Goal: Transaction & Acquisition: Purchase product/service

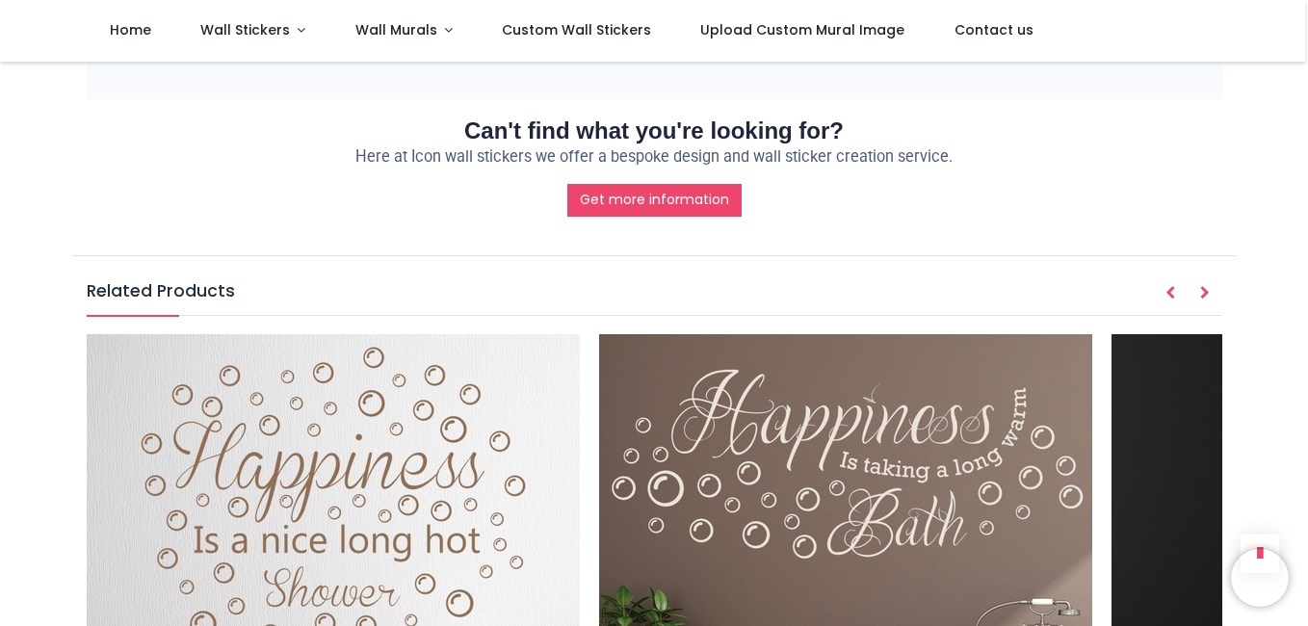
scroll to position [2180, 0]
click at [455, 333] on img at bounding box center [333, 579] width 493 height 493
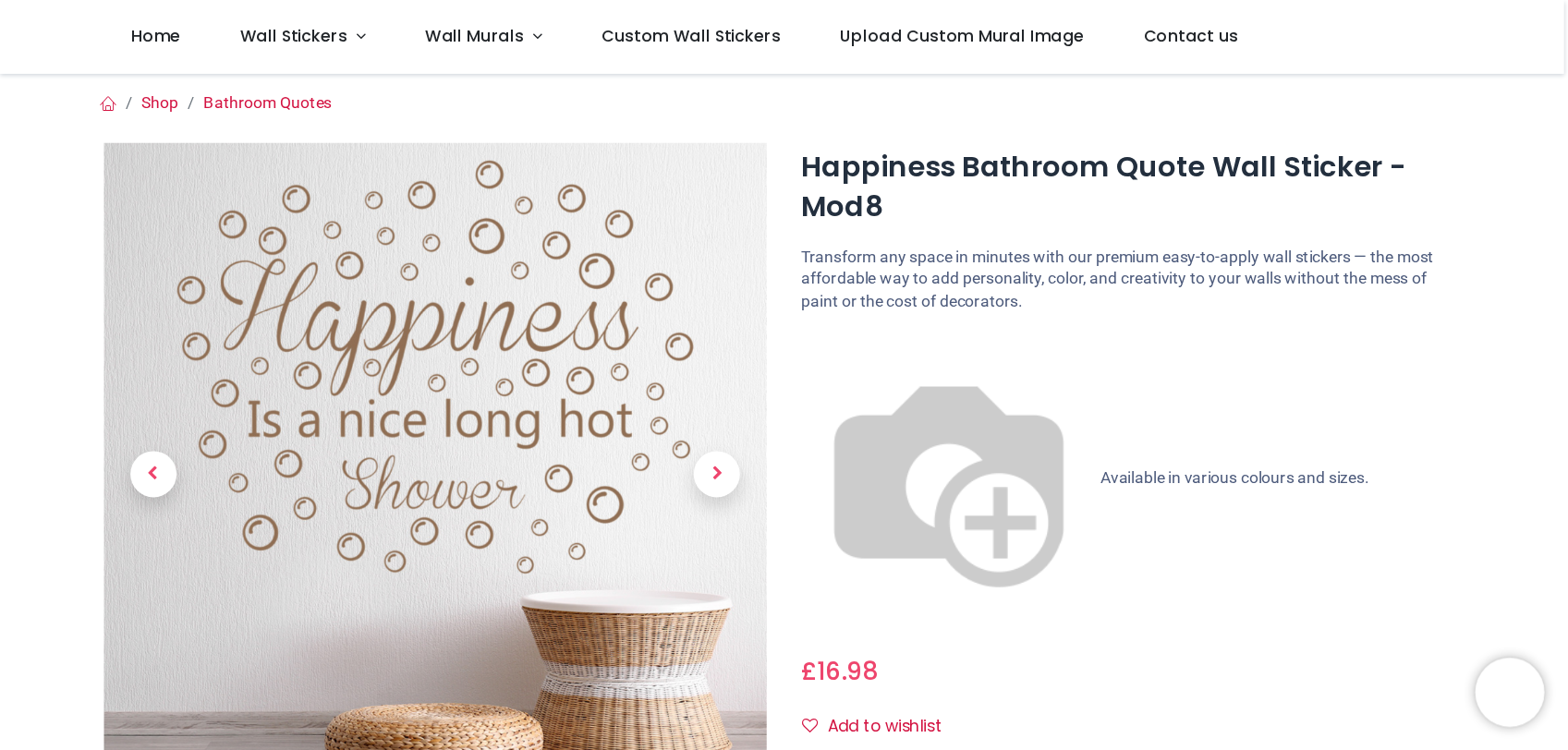
scroll to position [526, 0]
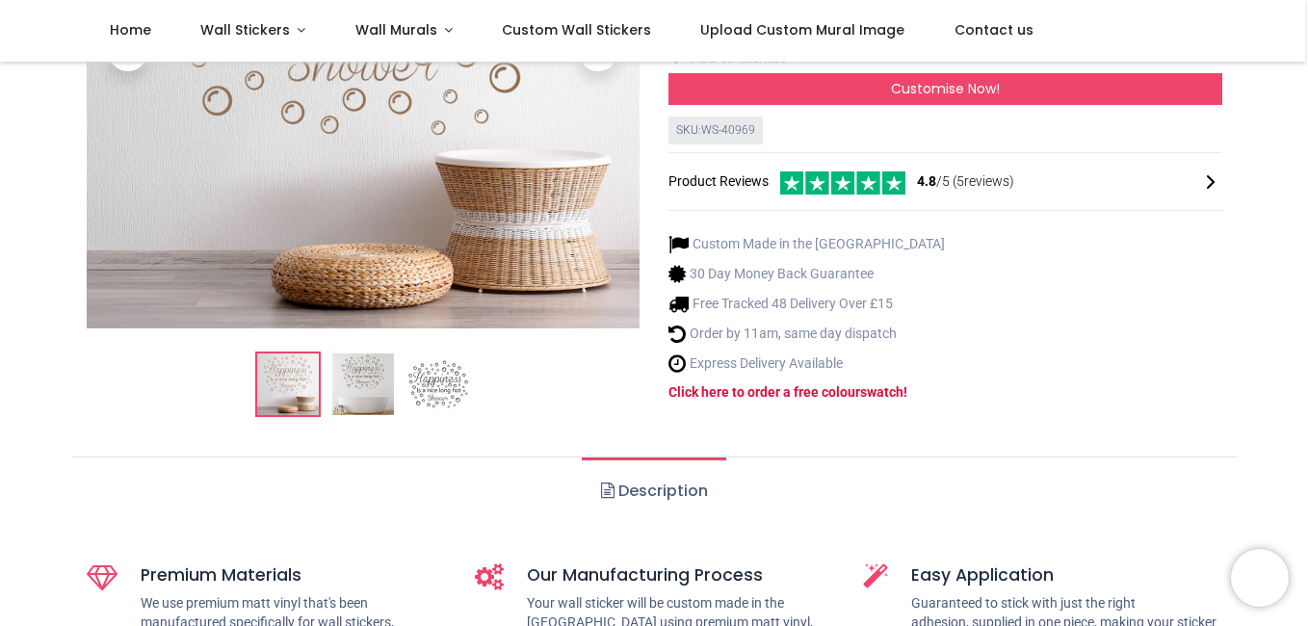
click at [703, 457] on link "Description" at bounding box center [653, 490] width 143 height 67
click at [1119, 219] on div "Custom Made in the [GEOGRAPHIC_DATA] 30 Day Money Back Guarantee Free Tracked 4…" at bounding box center [945, 318] width 554 height 199
click at [445, 354] on img at bounding box center [438, 385] width 62 height 62
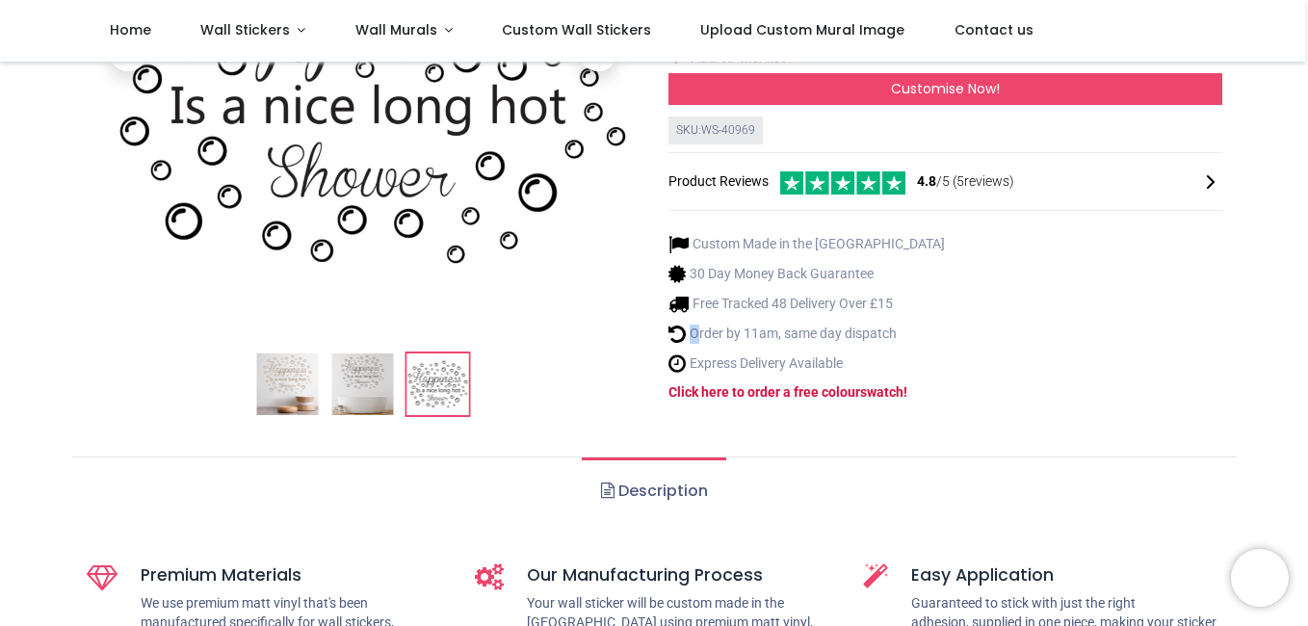
drag, startPoint x: 712, startPoint y: 70, endPoint x: 1065, endPoint y: 63, distance: 353.5
click at [950, 54] on div "Login • Register Home Wall Stickers" at bounding box center [654, 313] width 1308 height 626
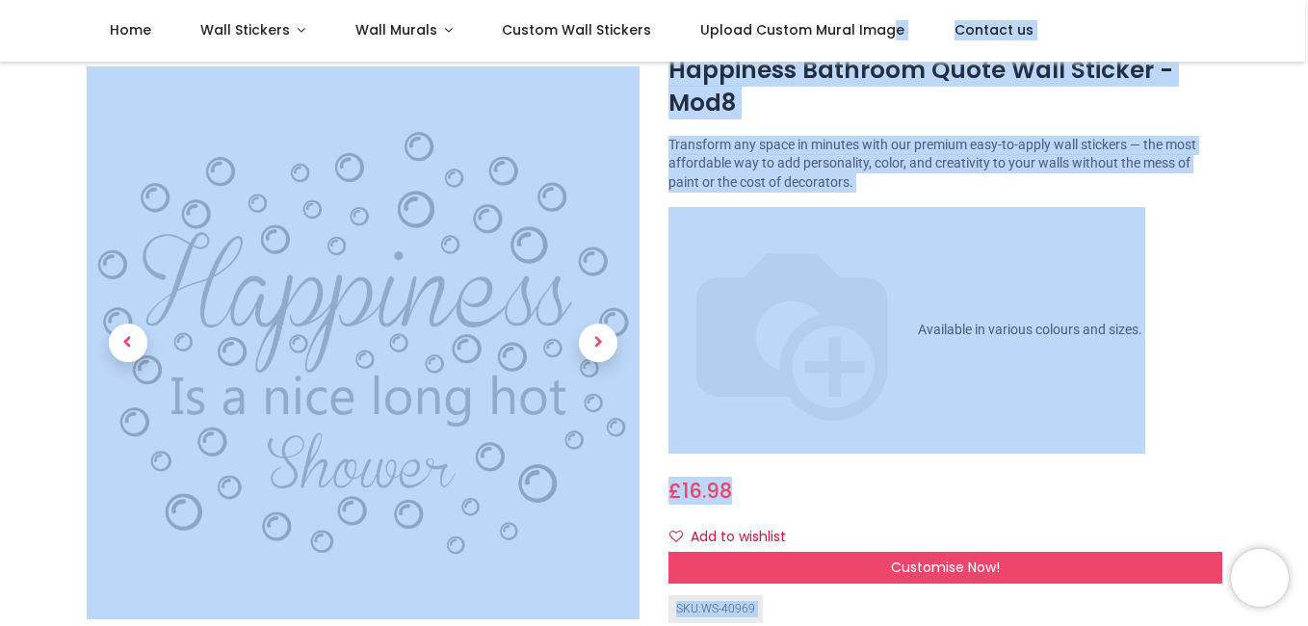
scroll to position [58, 0]
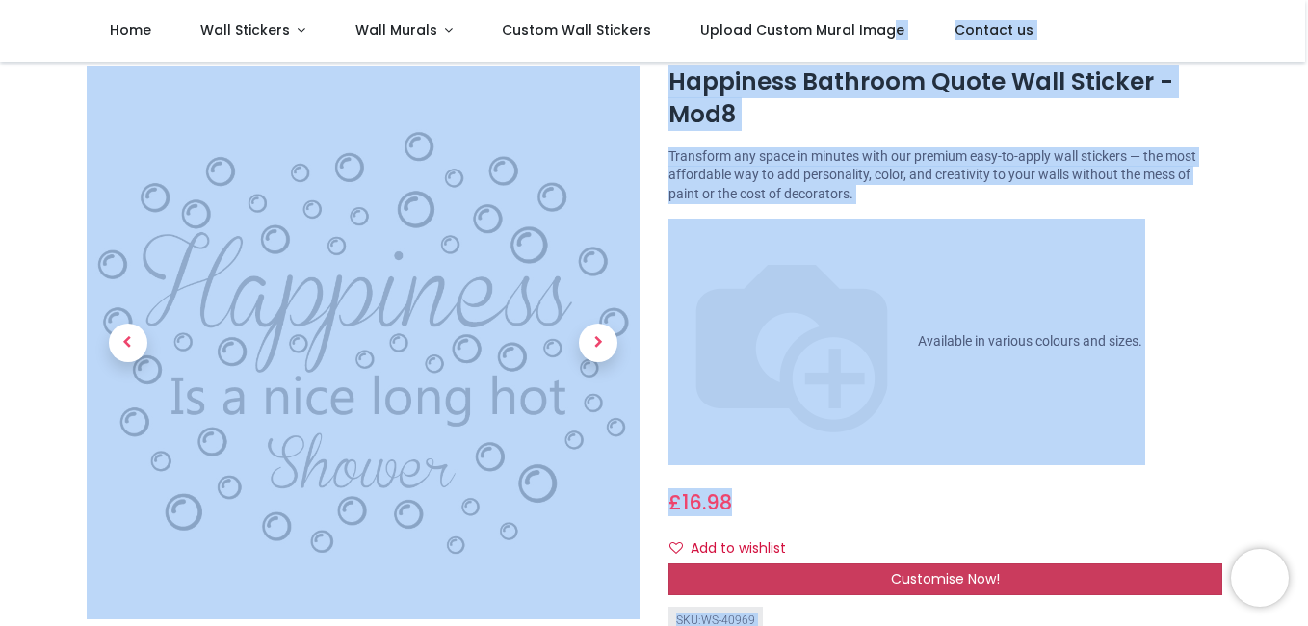
click at [918, 569] on span "Customise Now!" at bounding box center [945, 578] width 109 height 19
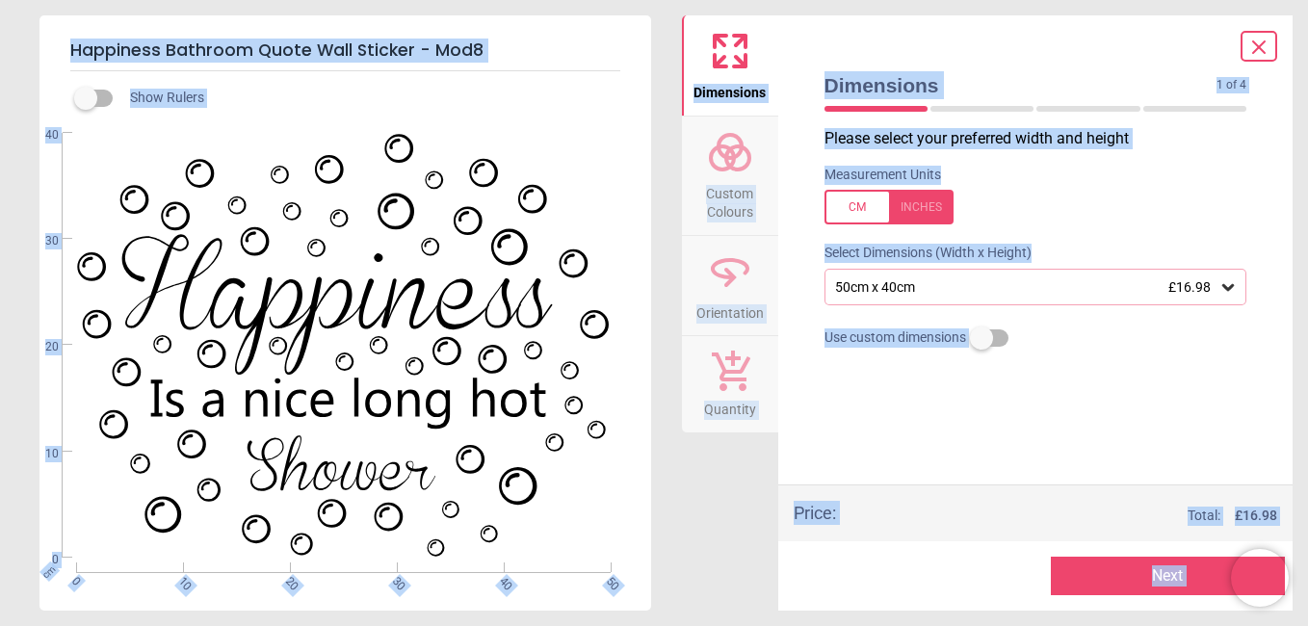
click at [1228, 287] on icon at bounding box center [1227, 286] width 19 height 19
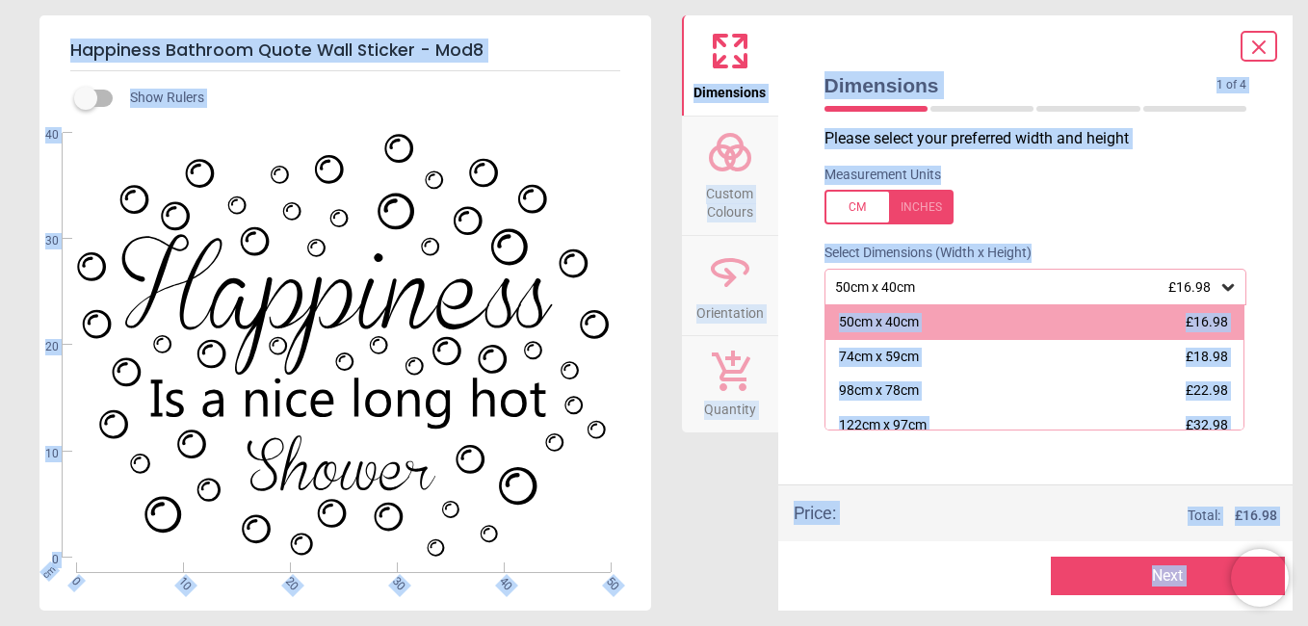
click at [1173, 574] on button "Next" at bounding box center [1168, 576] width 234 height 39
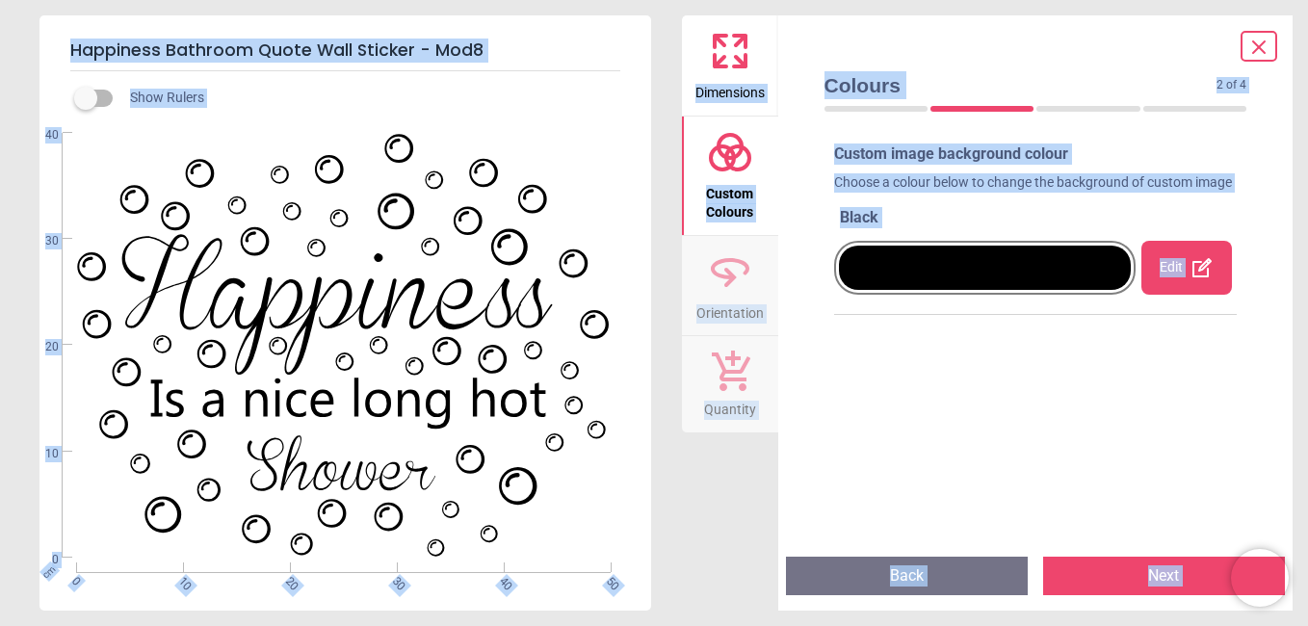
click at [1190, 279] on icon at bounding box center [1201, 267] width 23 height 23
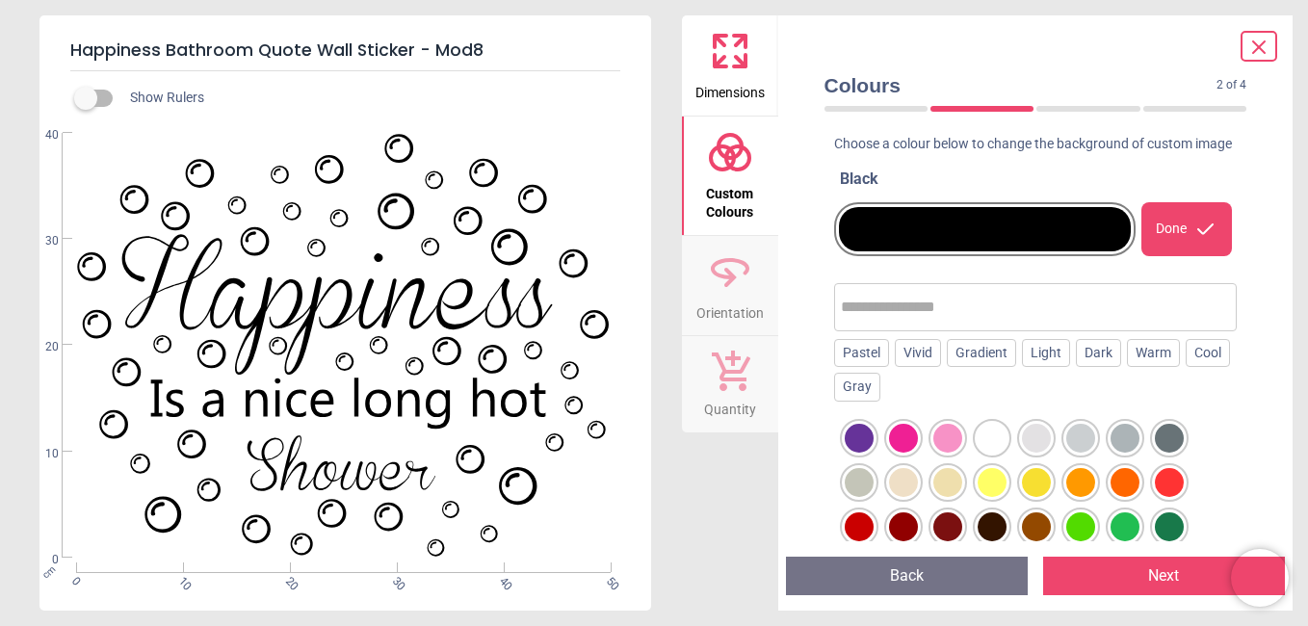
scroll to position [193, 0]
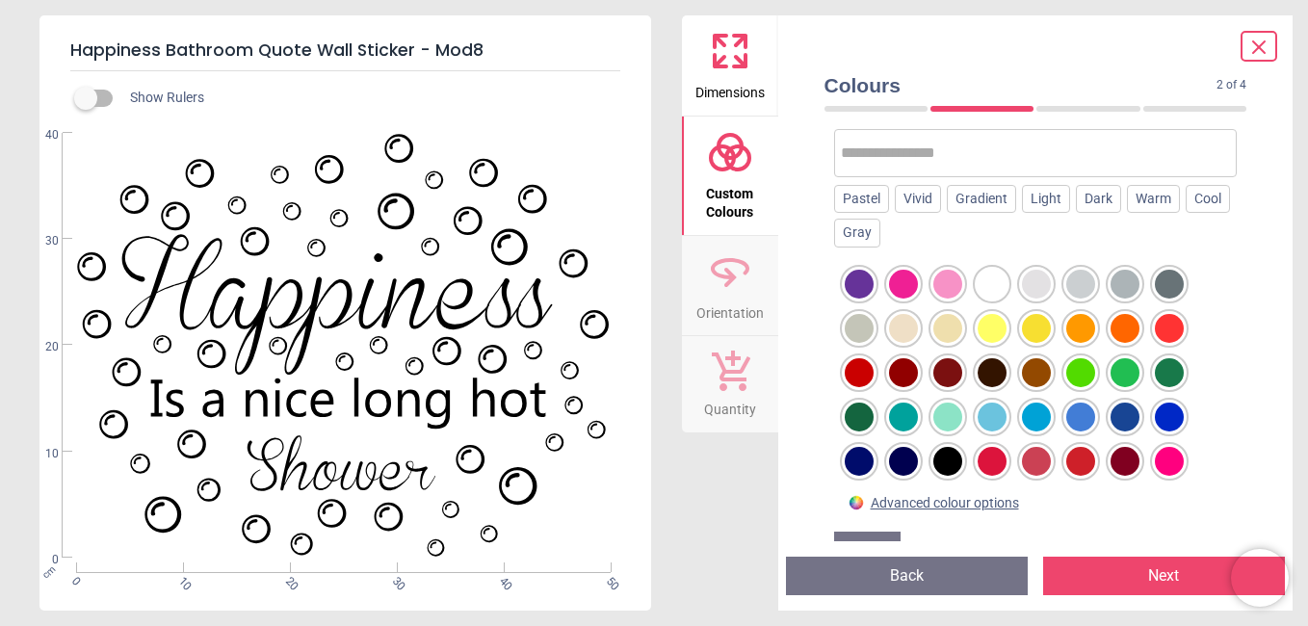
click at [1130, 343] on div at bounding box center [1124, 328] width 29 height 29
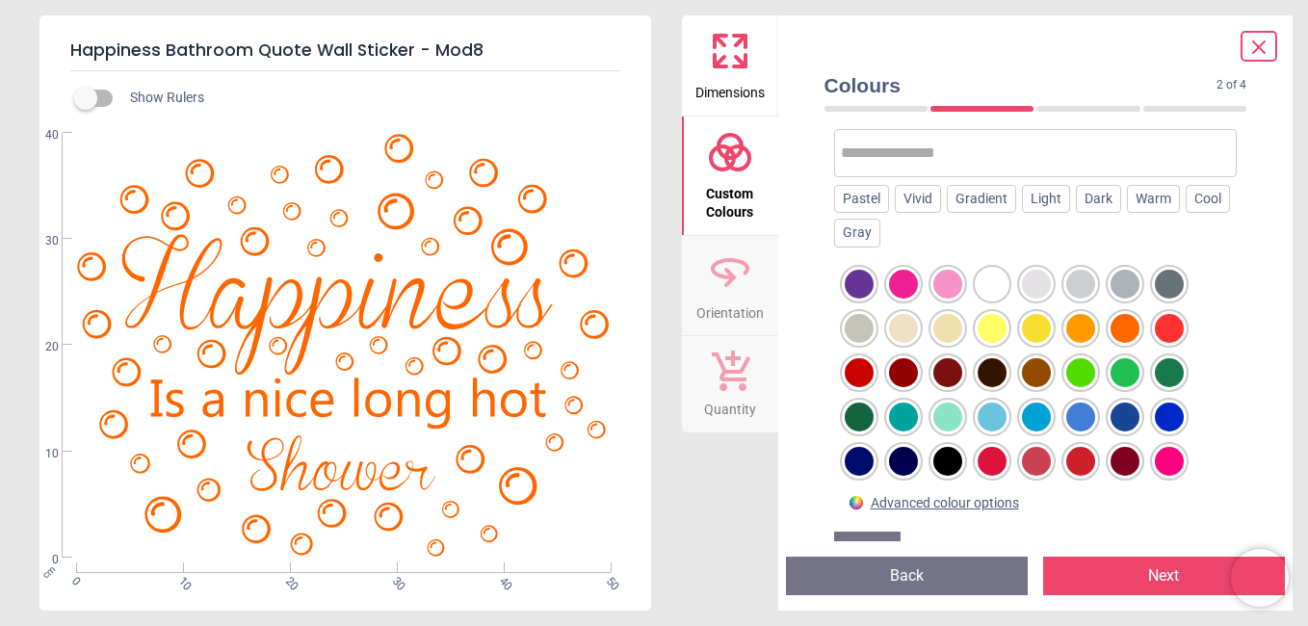
click at [1169, 343] on div at bounding box center [1169, 328] width 29 height 29
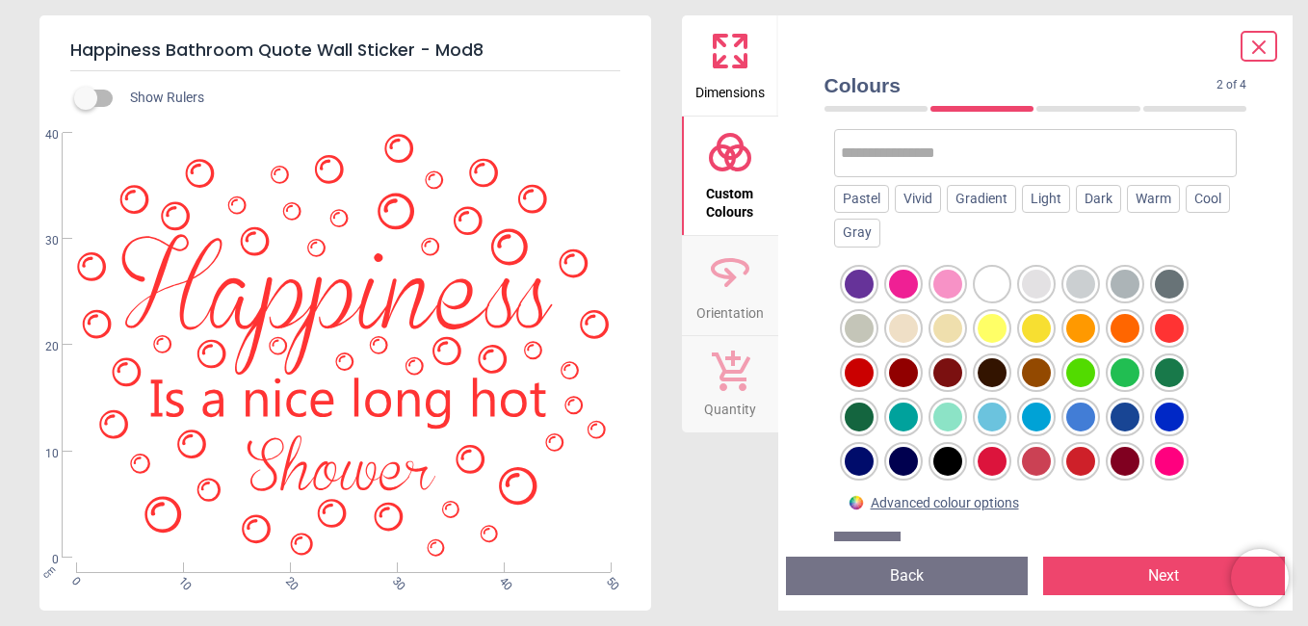
click at [1125, 476] on div at bounding box center [1124, 461] width 29 height 29
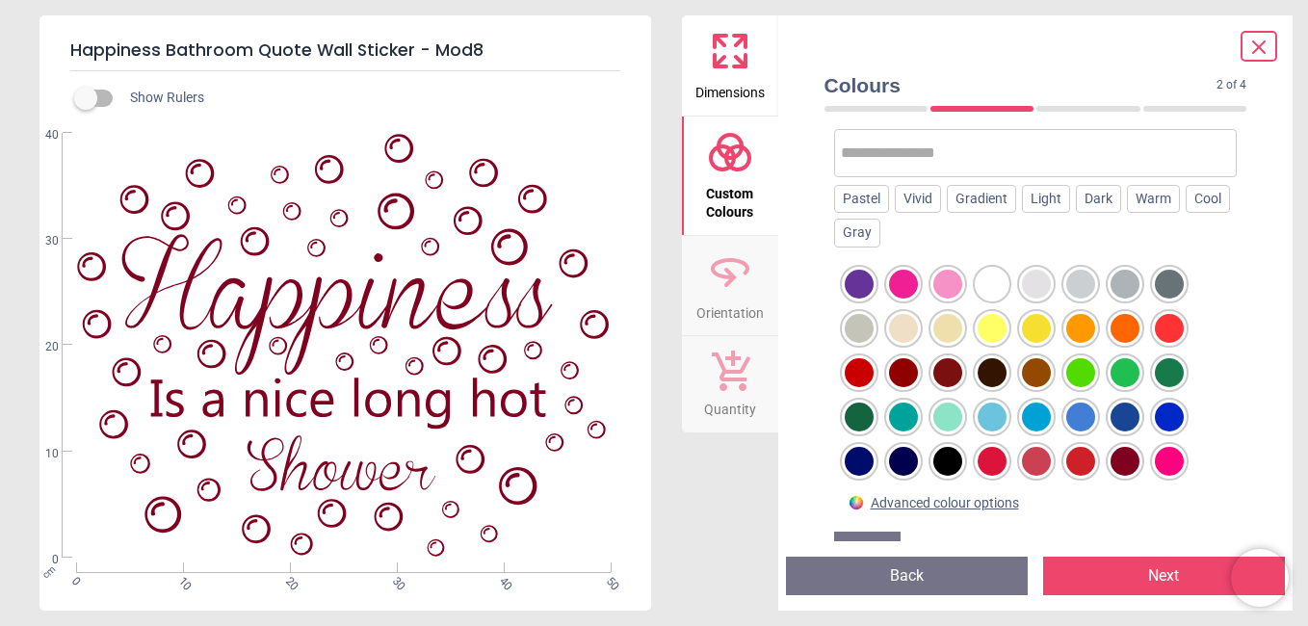
click at [951, 476] on div at bounding box center [947, 461] width 29 height 29
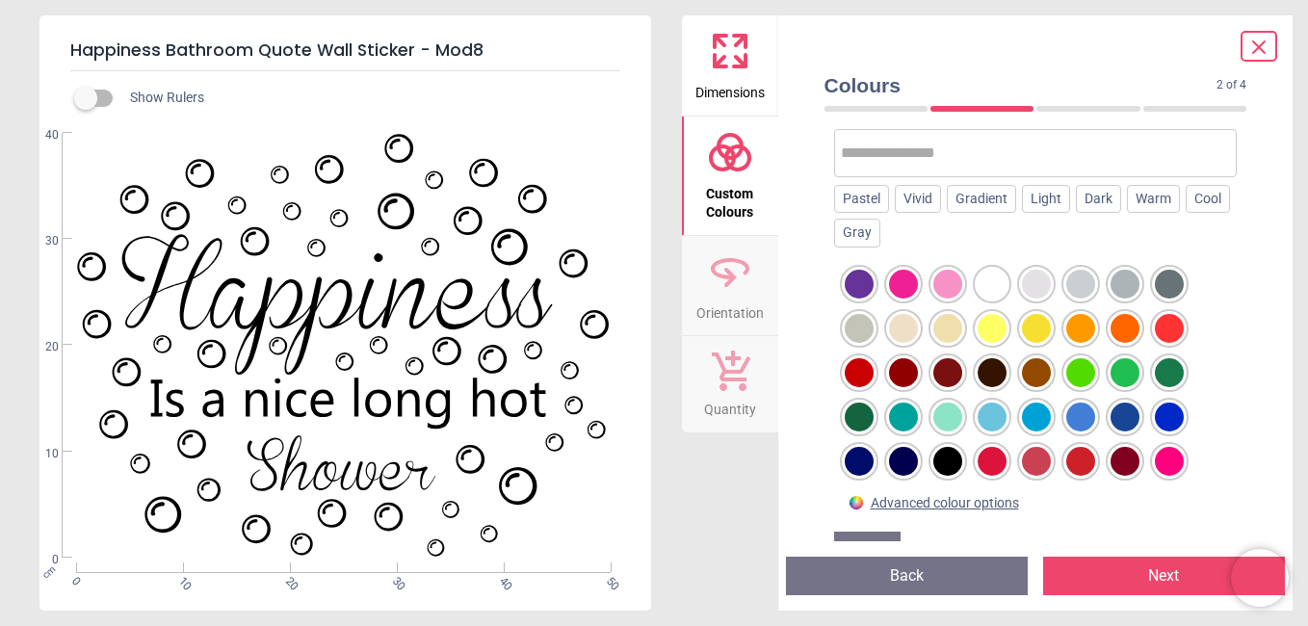
click at [990, 387] on div at bounding box center [991, 372] width 29 height 29
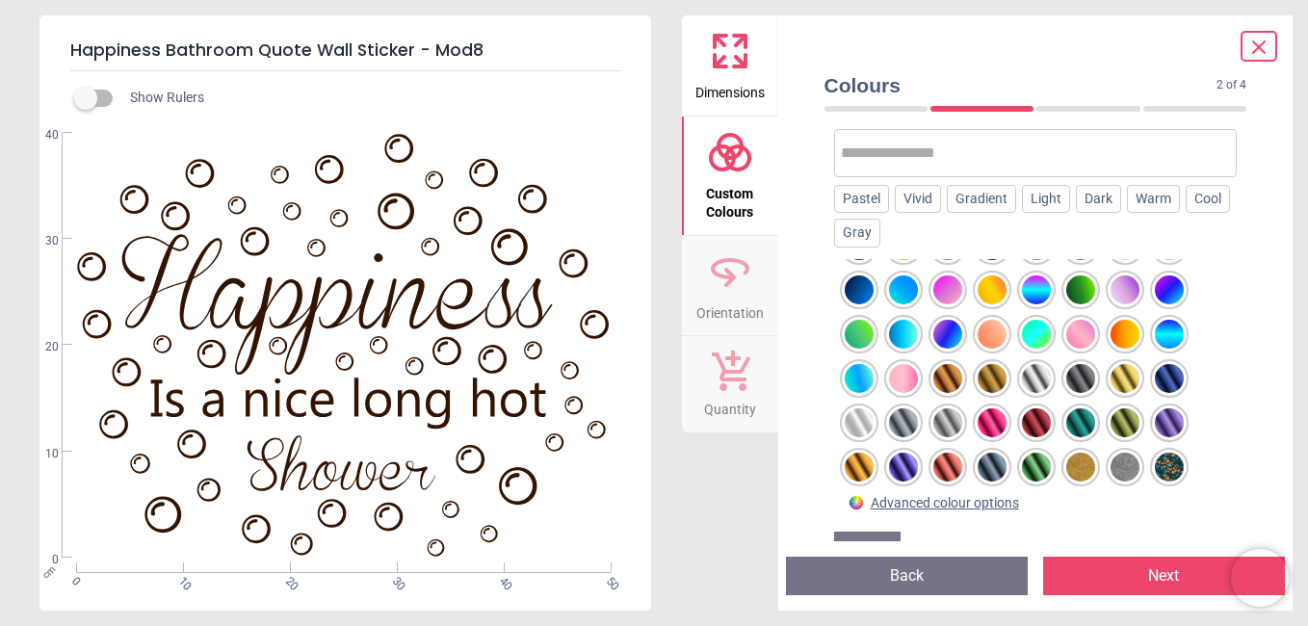
scroll to position [925, 0]
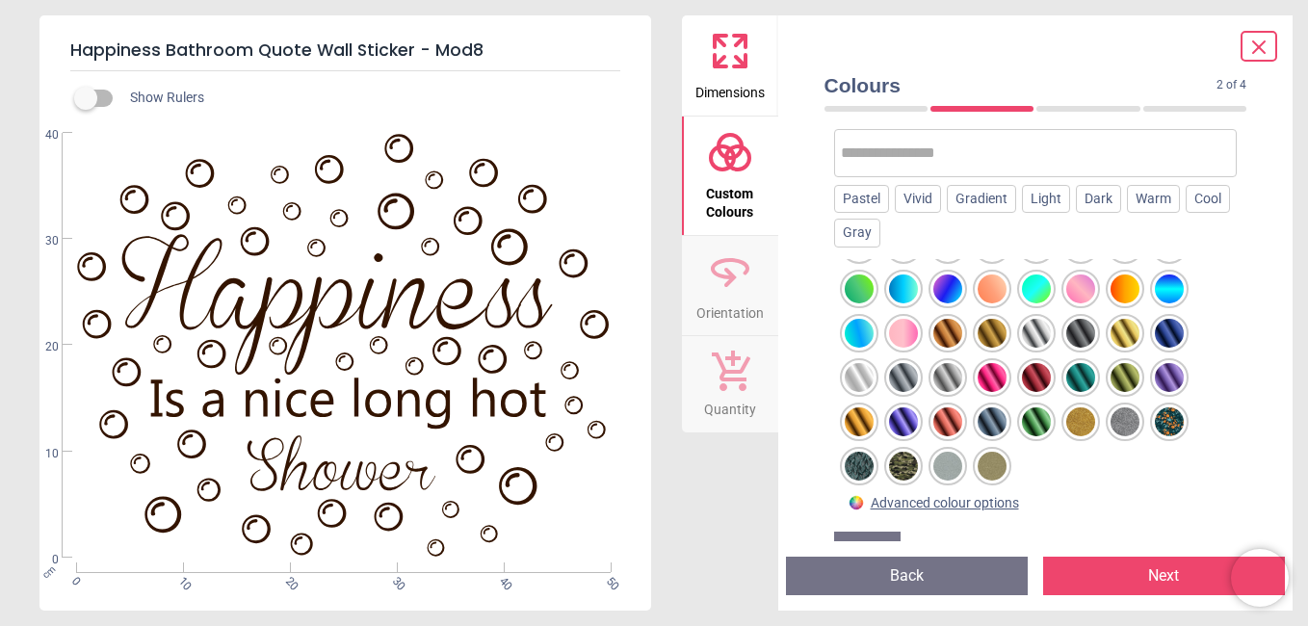
click at [1172, 433] on div at bounding box center [1169, 421] width 29 height 29
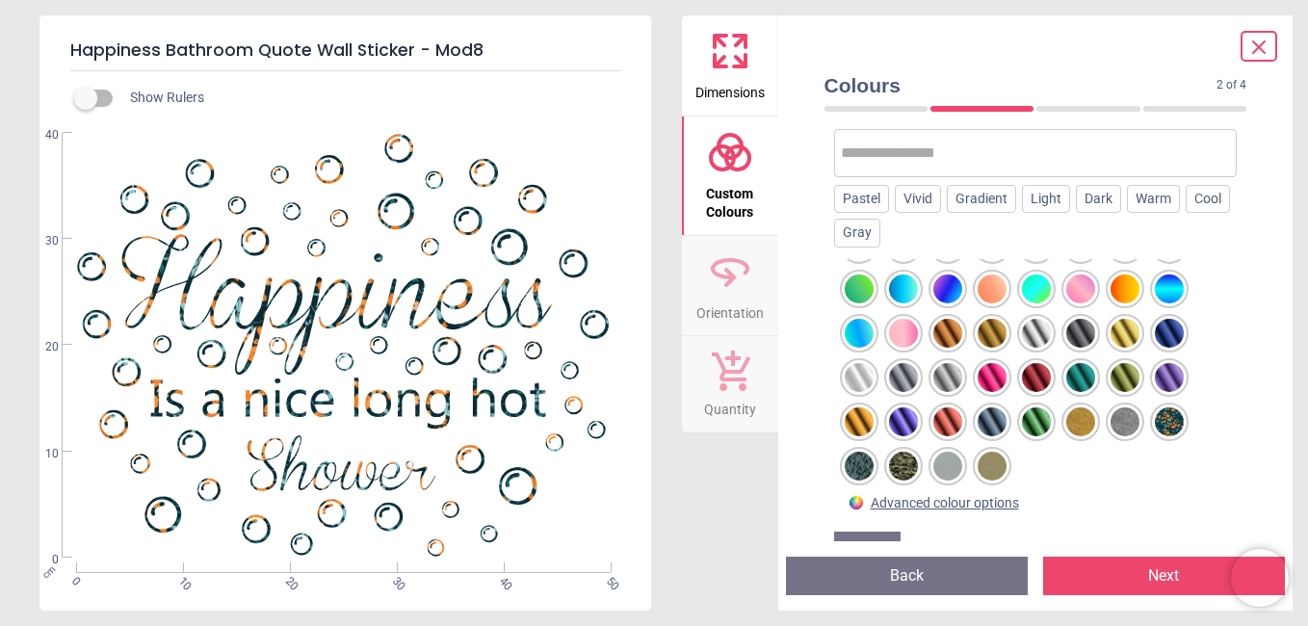
click at [1125, 392] on div at bounding box center [1124, 377] width 29 height 29
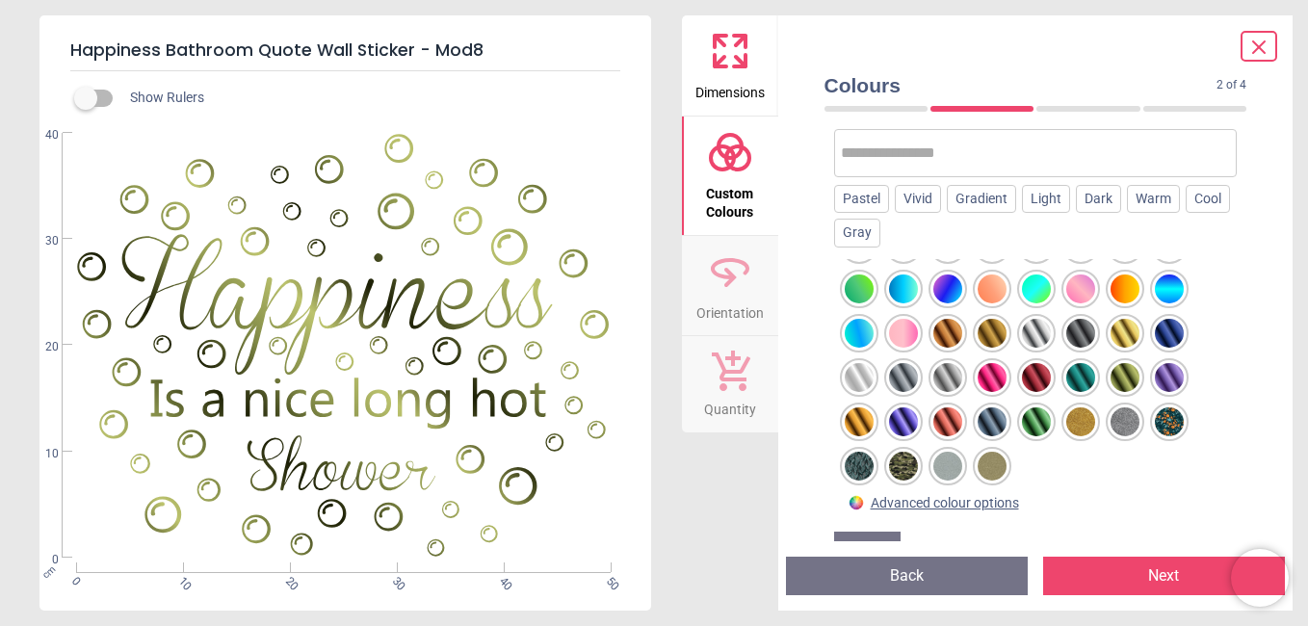
click at [1126, 302] on div at bounding box center [1124, 288] width 29 height 29
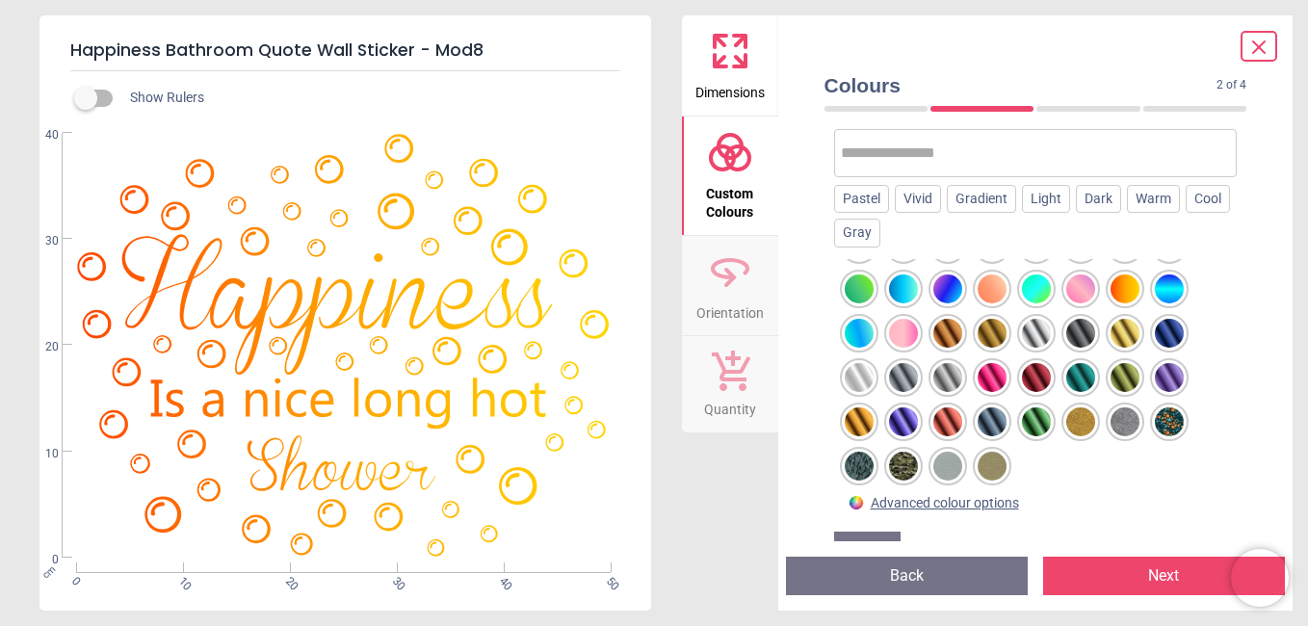
scroll to position [930, 0]
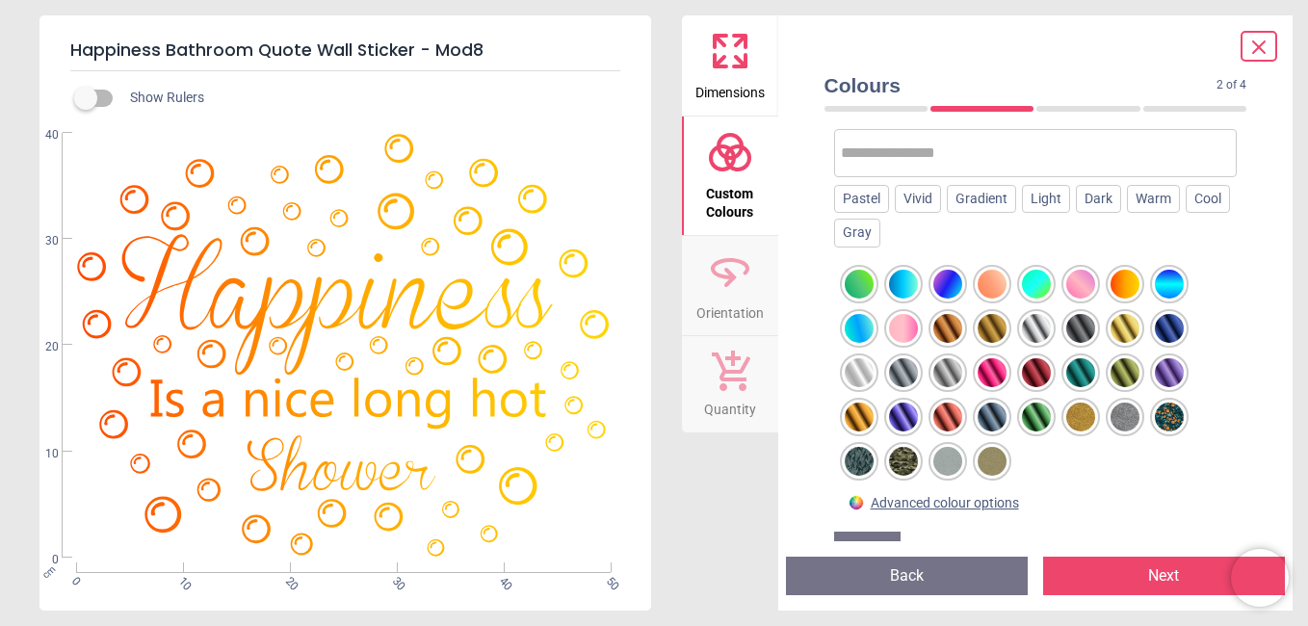
click at [1126, 299] on div at bounding box center [1124, 284] width 29 height 29
drag, startPoint x: 1125, startPoint y: 302, endPoint x: 1007, endPoint y: 277, distance: 120.1
click at [1125, 299] on div at bounding box center [1124, 284] width 29 height 29
click at [944, 298] on div at bounding box center [947, 284] width 29 height 29
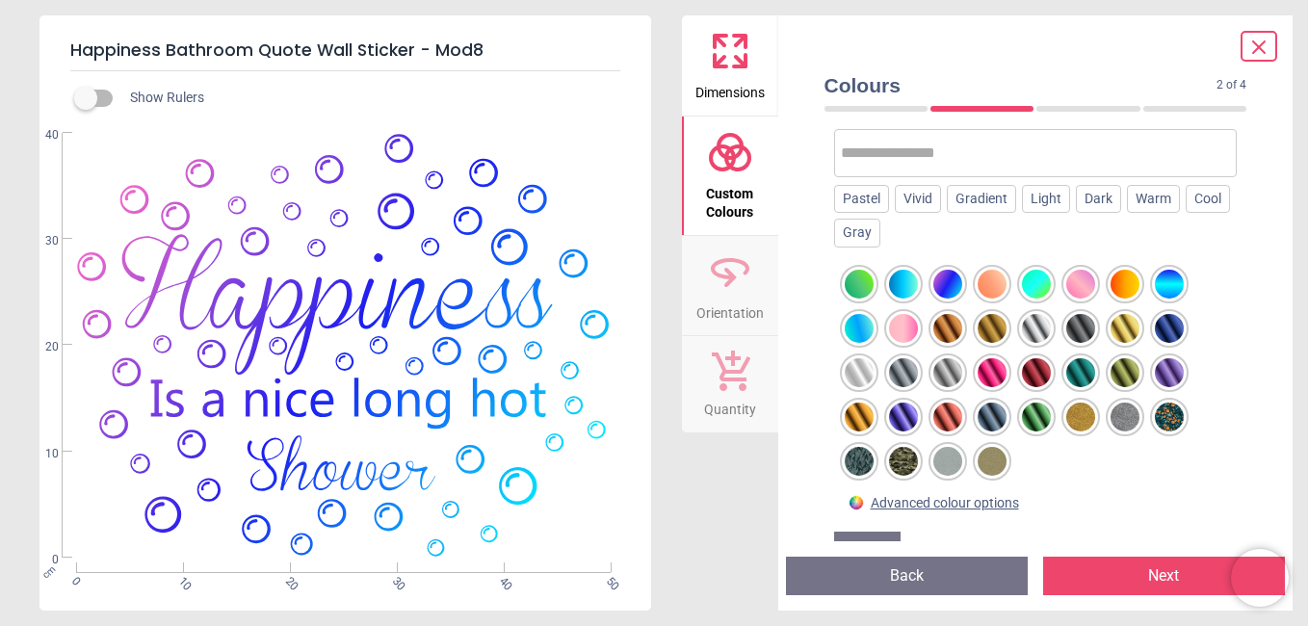
click at [897, 476] on div at bounding box center [903, 461] width 29 height 29
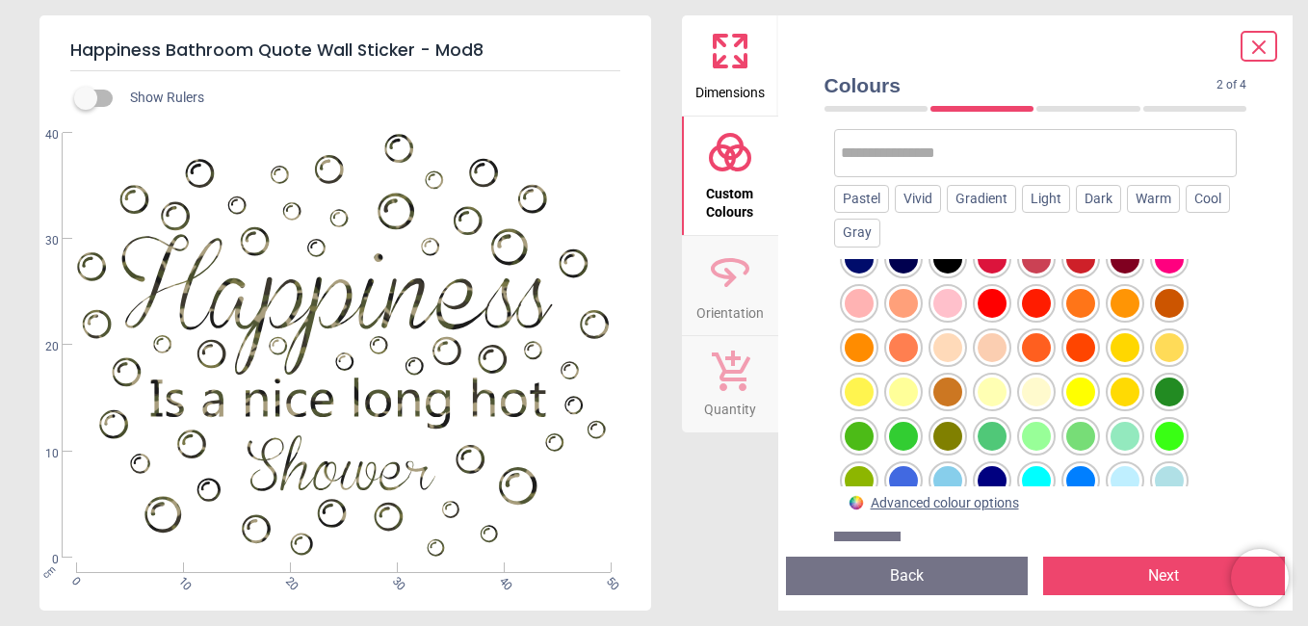
scroll to position [180, 0]
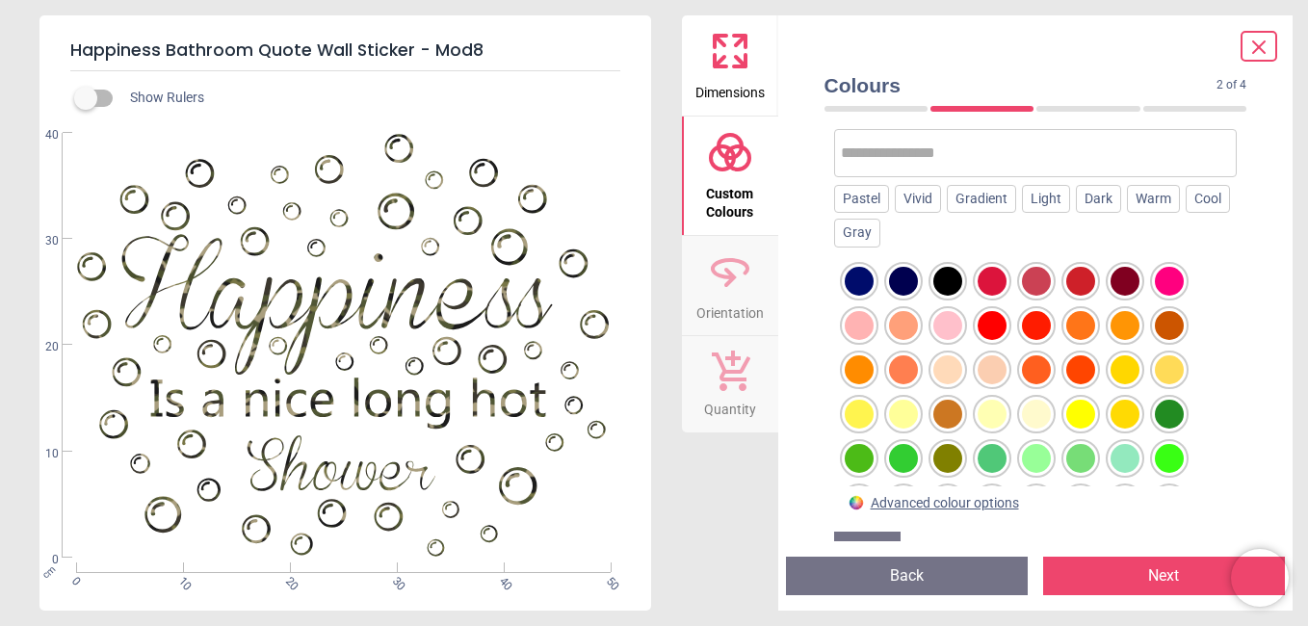
click at [947, 296] on div at bounding box center [947, 281] width 29 height 29
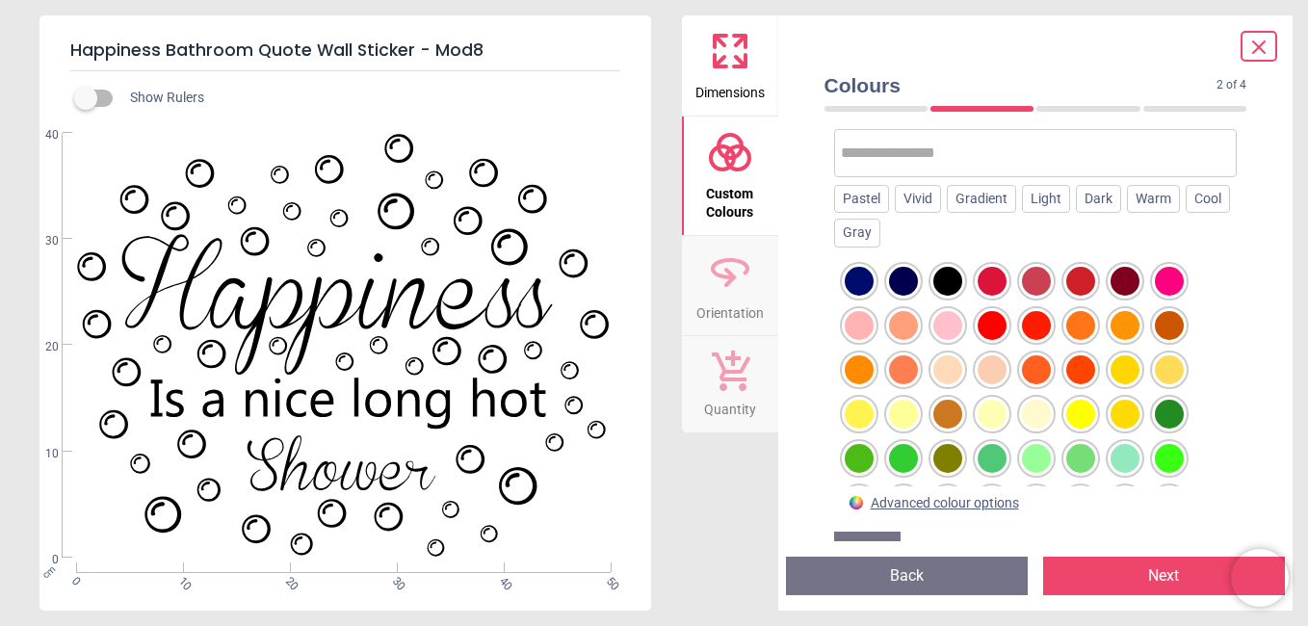
click at [1161, 576] on button "Next" at bounding box center [1164, 576] width 242 height 39
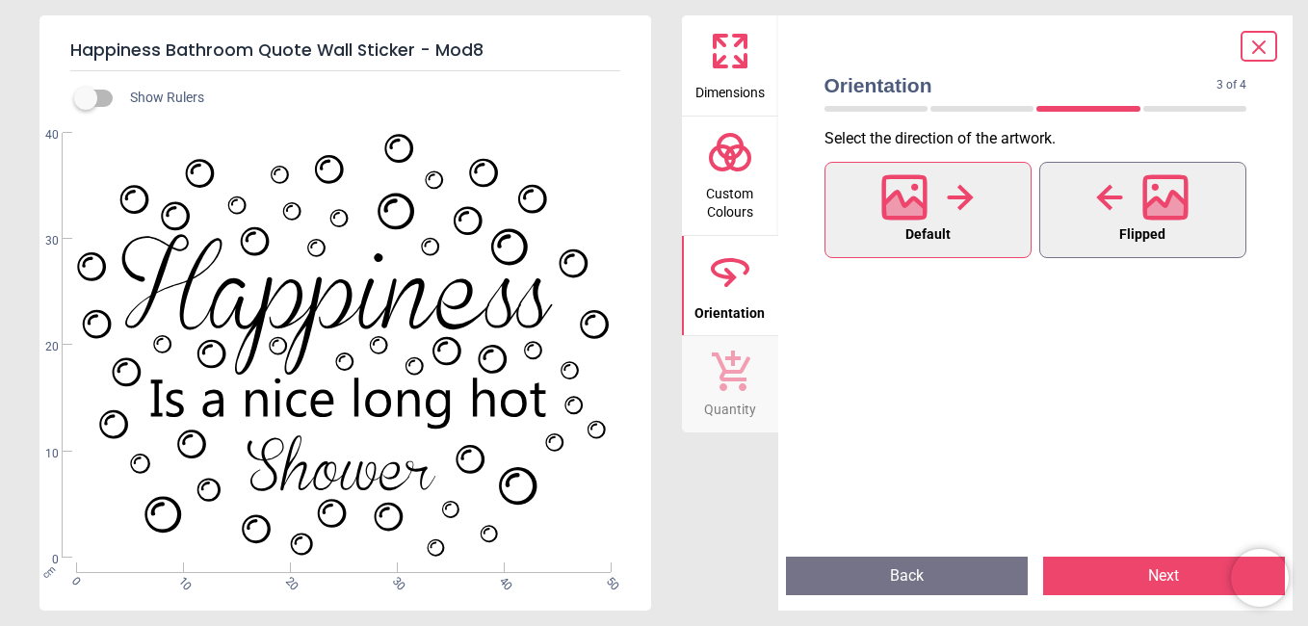
click at [1137, 198] on div at bounding box center [1142, 197] width 92 height 50
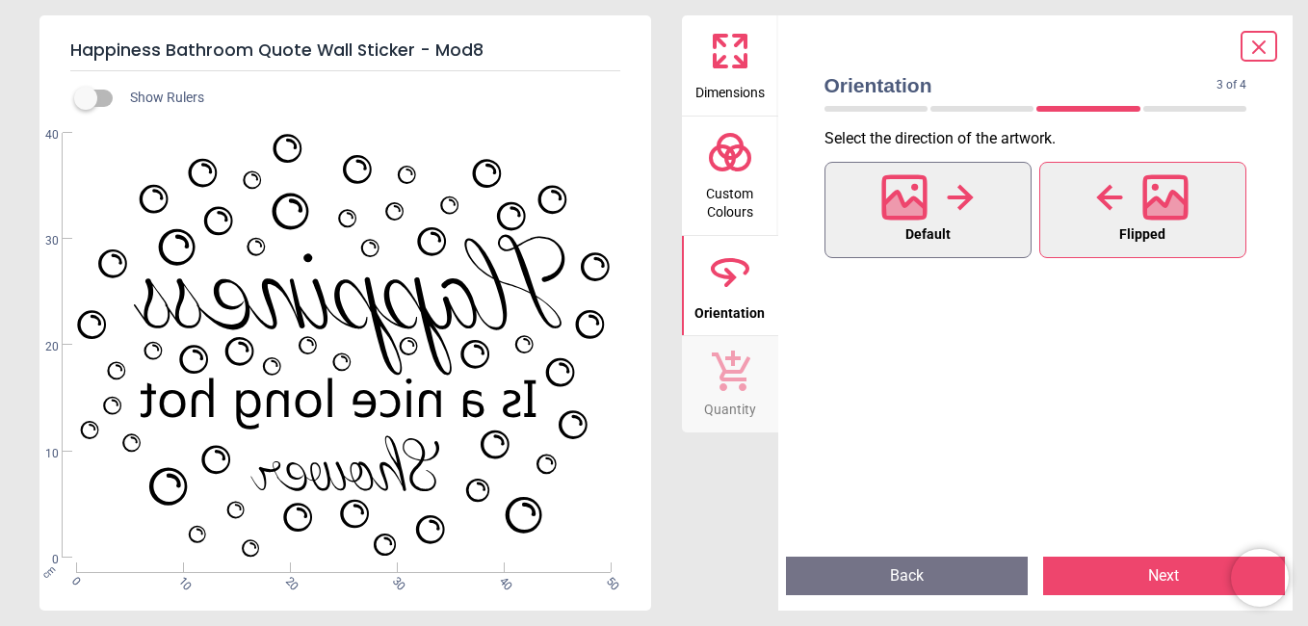
click at [1003, 202] on button "Default" at bounding box center [927, 210] width 207 height 96
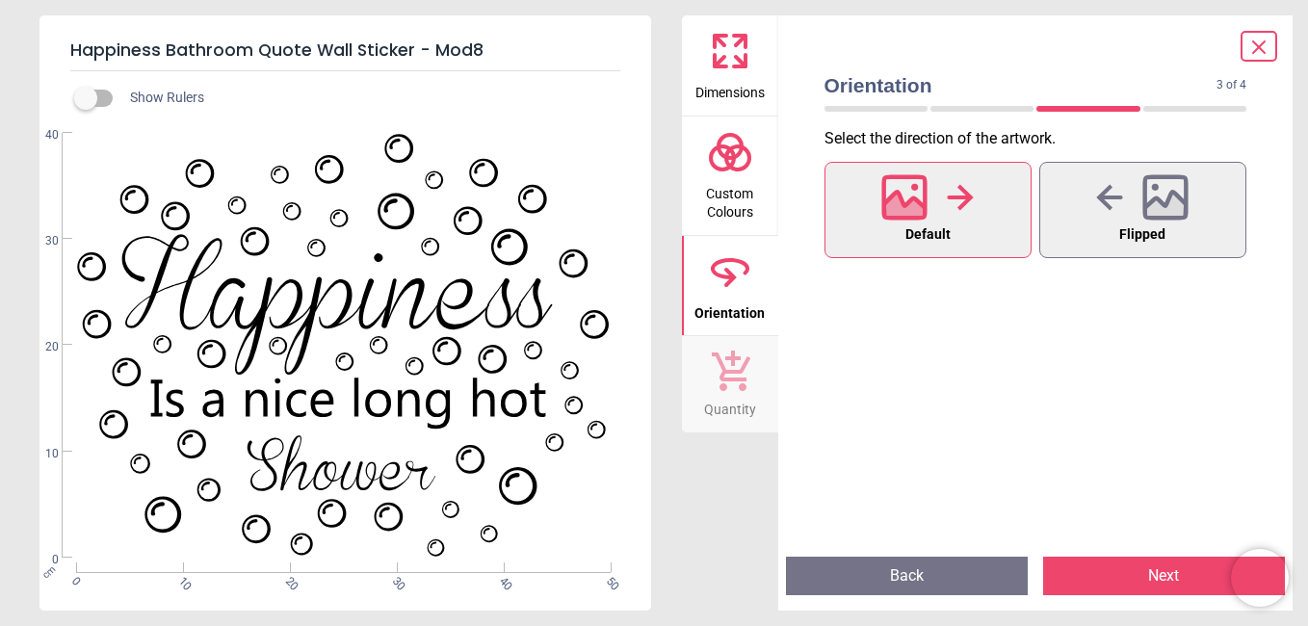
click at [1158, 574] on button "Next" at bounding box center [1164, 576] width 242 height 39
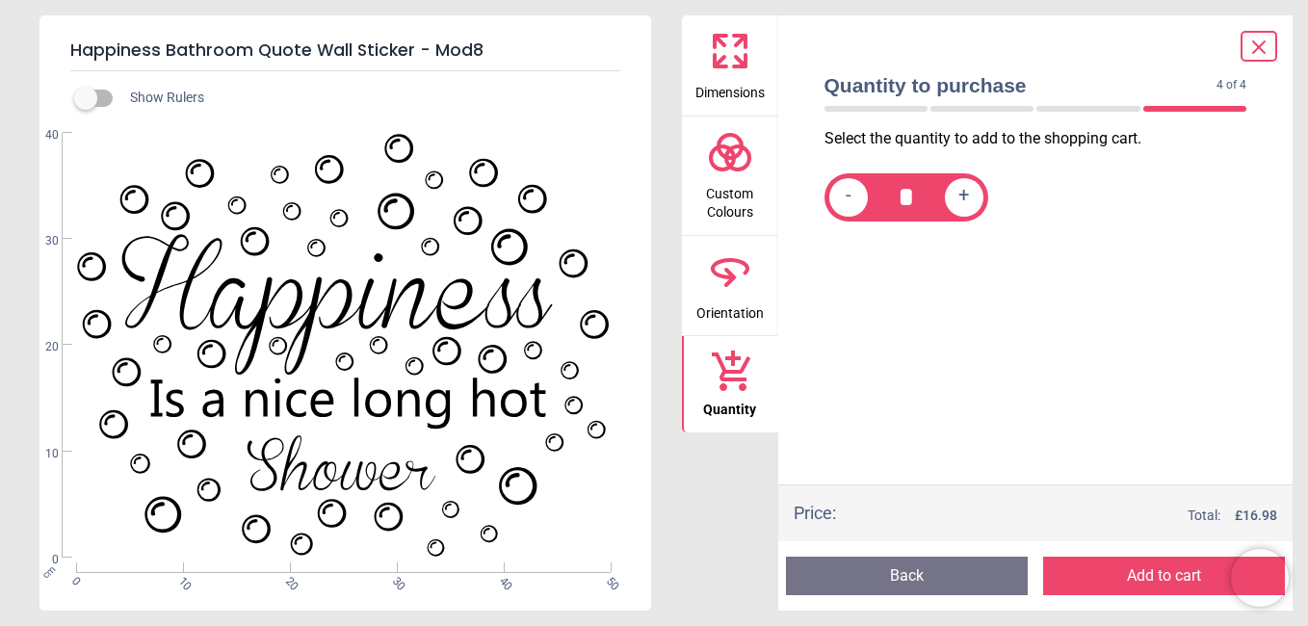
click at [1303, 249] on div "Happiness Bathroom Quote Wall Sticker - Mod8 Show Rulers WS-40969 Created with …" at bounding box center [654, 313] width 1308 height 626
click at [722, 270] on icon at bounding box center [730, 271] width 46 height 46
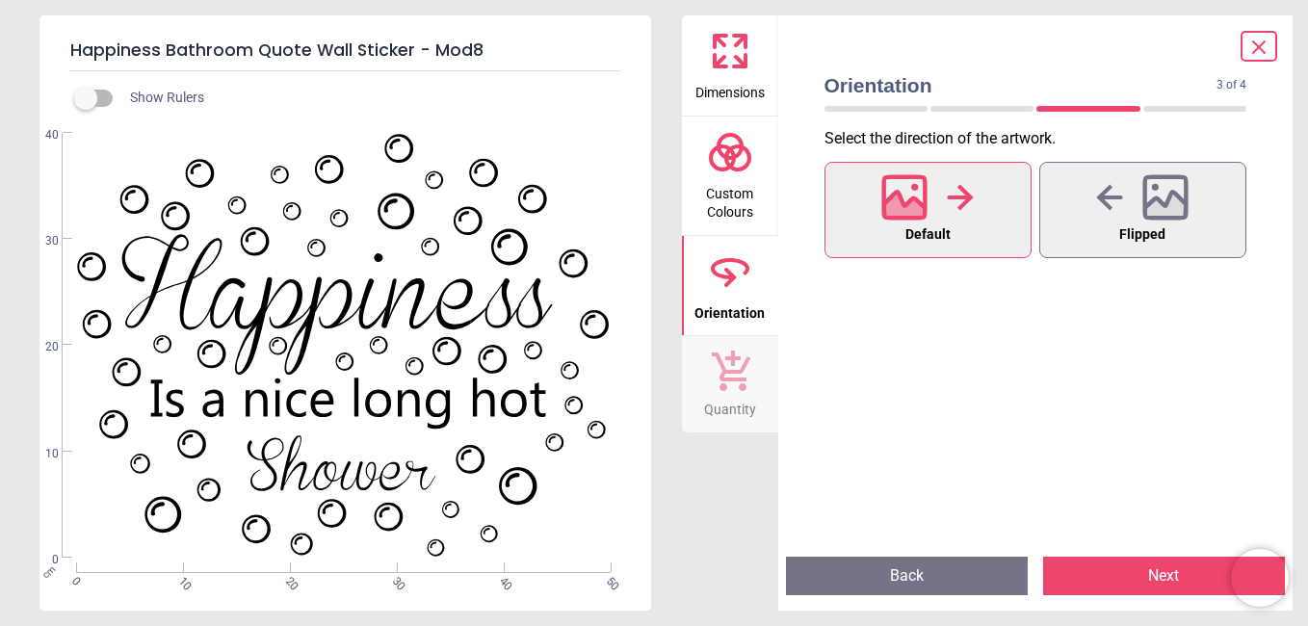
click at [1164, 574] on button "Next" at bounding box center [1164, 576] width 242 height 39
